Goal: Task Accomplishment & Management: Manage account settings

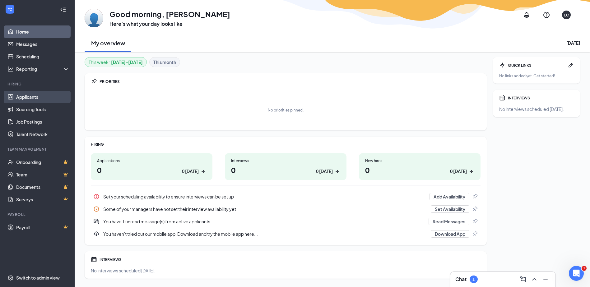
click at [27, 98] on link "Applicants" at bounding box center [42, 97] width 53 height 12
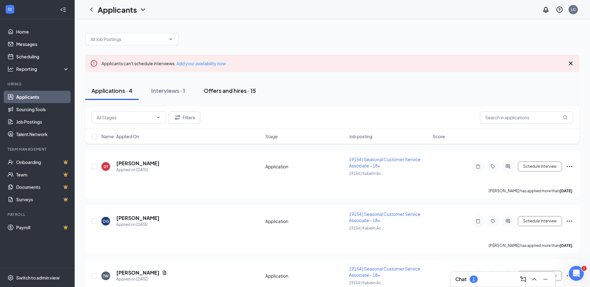
click at [238, 92] on div "Offers and hires · 15" at bounding box center [230, 91] width 52 height 8
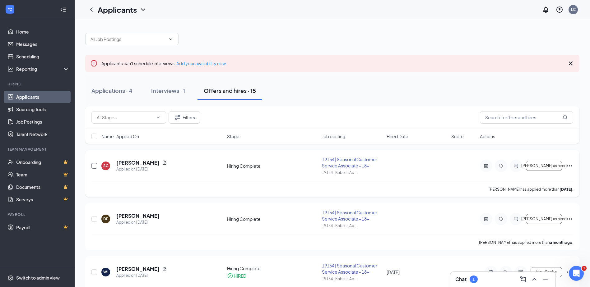
click at [95, 166] on input "checkbox" at bounding box center [94, 166] width 6 height 6
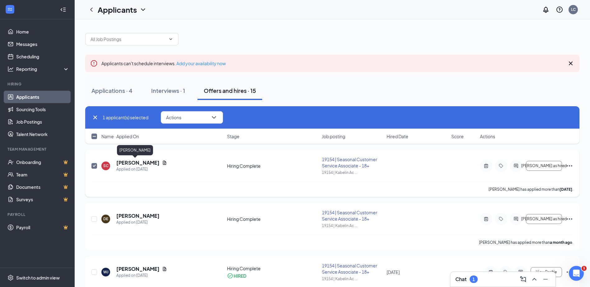
click at [133, 162] on h5 "[PERSON_NAME]" at bounding box center [137, 162] width 43 height 7
checkbox input "false"
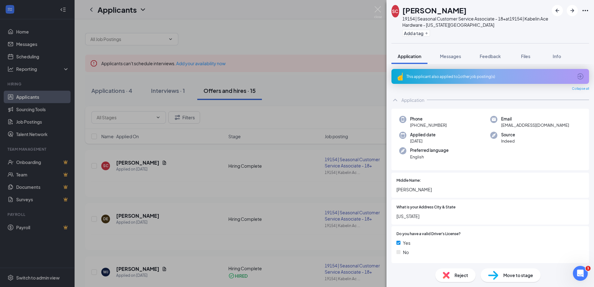
click at [589, 13] on icon "Ellipses" at bounding box center [585, 10] width 7 height 7
click at [543, 25] on link "View full application" at bounding box center [538, 21] width 40 height 7
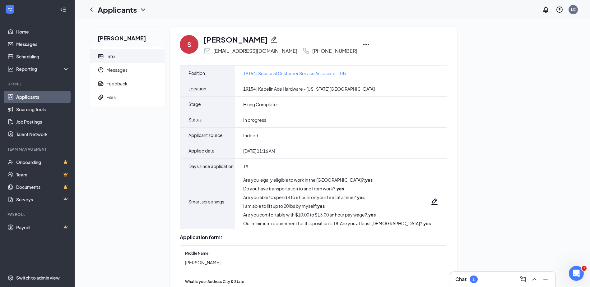
click at [362, 45] on icon "Ellipses" at bounding box center [365, 44] width 7 height 7
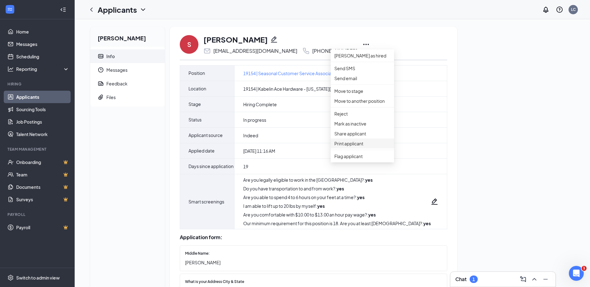
click at [350, 147] on p "Print applicant" at bounding box center [362, 143] width 56 height 7
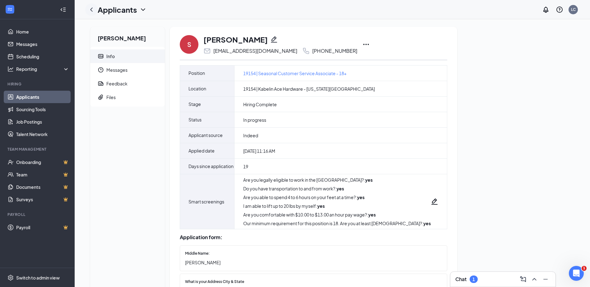
click at [91, 8] on icon "ChevronLeft" at bounding box center [91, 9] width 7 height 7
